Goal: Find specific page/section: Find specific page/section

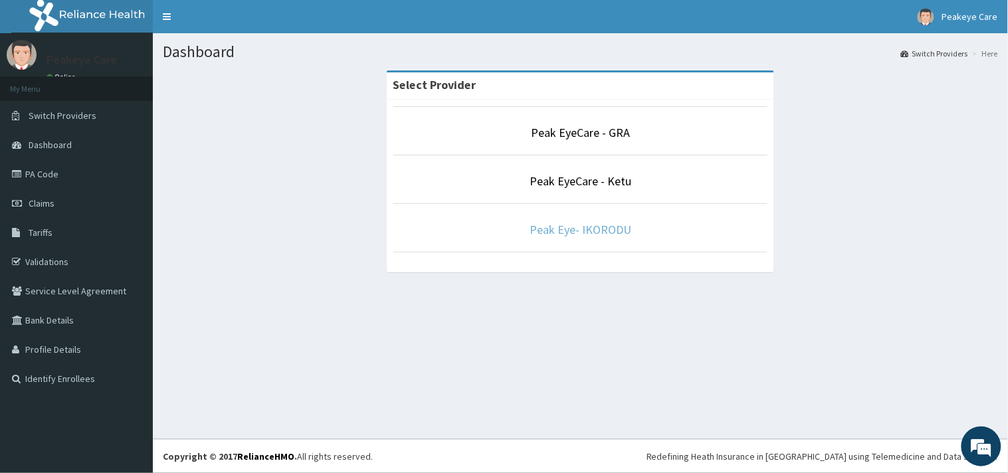
click at [565, 230] on link "Peak Eye- IKORODU" at bounding box center [580, 229] width 102 height 15
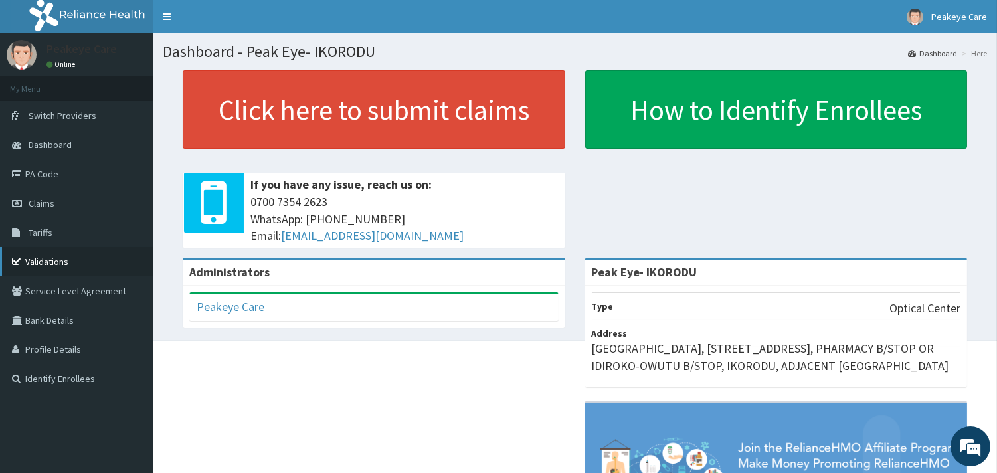
click at [56, 257] on link "Validations" at bounding box center [76, 261] width 153 height 29
